Goal: Transaction & Acquisition: Purchase product/service

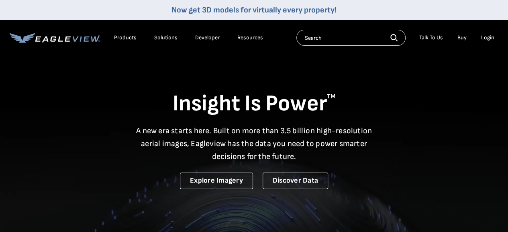
click at [489, 39] on div "Login" at bounding box center [487, 37] width 13 height 7
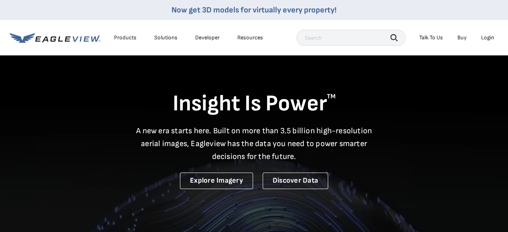
click at [487, 36] on div "Login" at bounding box center [487, 37] width 13 height 7
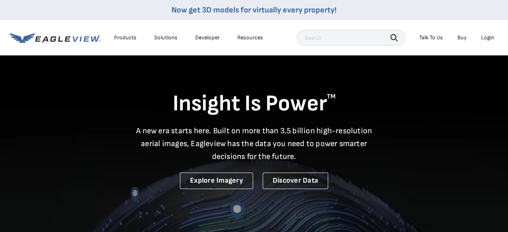
click at [485, 39] on div "Login" at bounding box center [487, 37] width 13 height 7
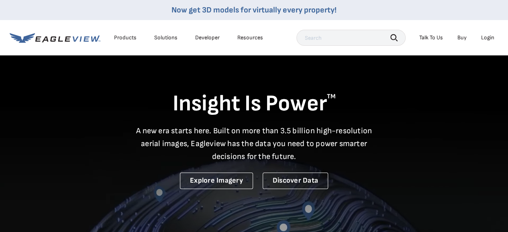
click at [483, 37] on div "Login" at bounding box center [487, 37] width 13 height 7
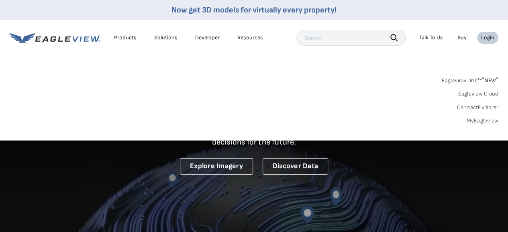
scroll to position [16, 0]
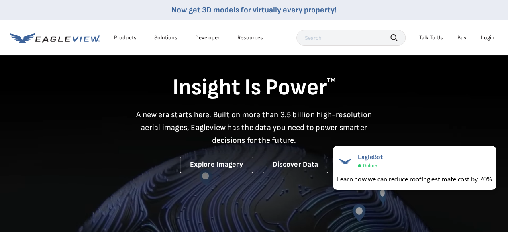
click at [481, 40] on div "Login" at bounding box center [487, 37] width 13 height 7
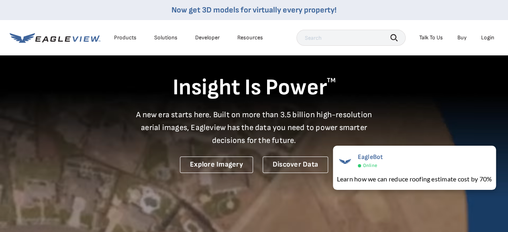
click at [488, 39] on div "Login" at bounding box center [487, 37] width 13 height 7
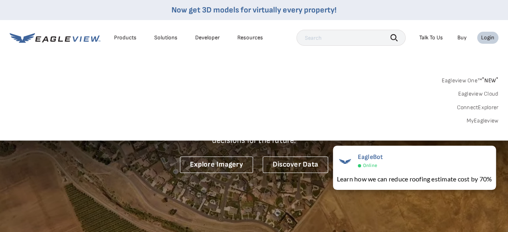
click at [481, 122] on link "MyEagleview" at bounding box center [482, 120] width 32 height 7
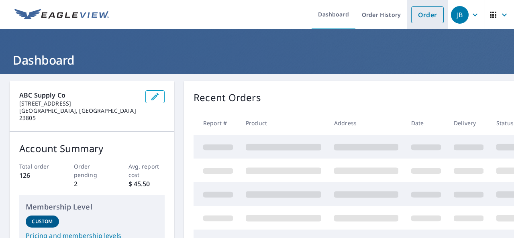
click at [421, 12] on link "Order" at bounding box center [427, 14] width 33 height 17
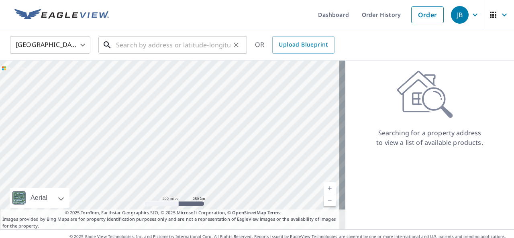
click at [183, 41] on input "text" at bounding box center [173, 45] width 114 height 22
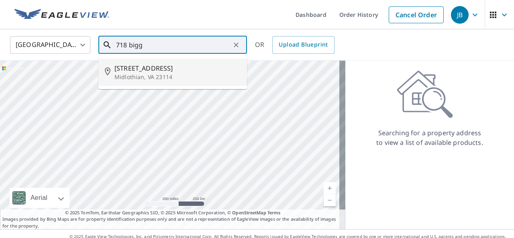
click at [141, 74] on p "Midlothian, VA 23114" at bounding box center [177, 77] width 126 height 8
type input "[STREET_ADDRESS]"
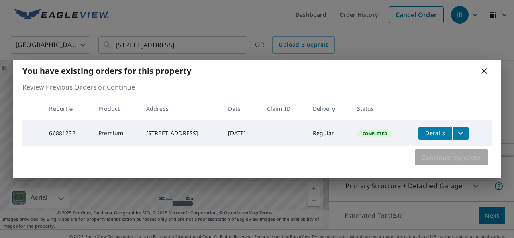
click at [434, 158] on span "Continue my order" at bounding box center [451, 157] width 61 height 11
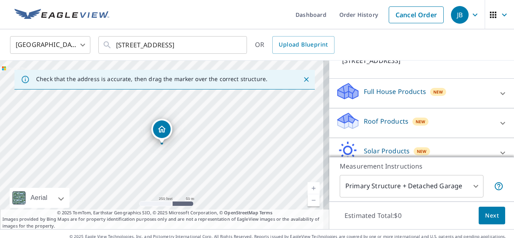
scroll to position [67, 0]
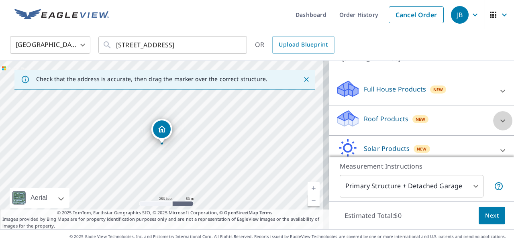
click at [498, 118] on icon at bounding box center [503, 121] width 10 height 10
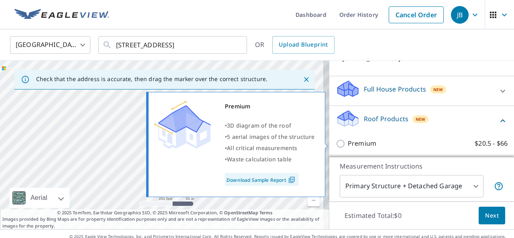
click at [336, 143] on input "Premium $20.5 - $66" at bounding box center [342, 144] width 12 height 10
checkbox input "true"
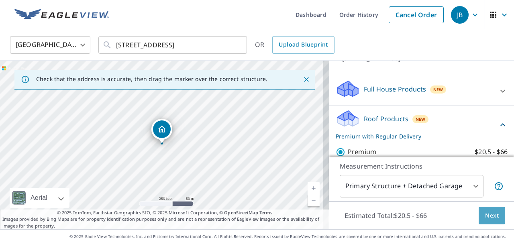
click at [485, 216] on span "Next" at bounding box center [492, 216] width 14 height 10
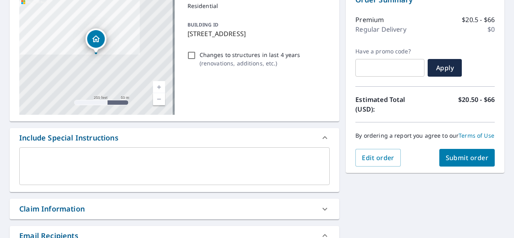
scroll to position [101, 0]
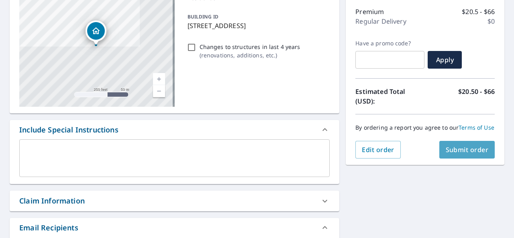
click at [446, 153] on span "Submit order" at bounding box center [467, 149] width 43 height 9
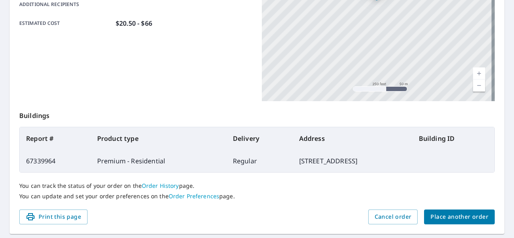
scroll to position [234, 0]
